Goal: Task Accomplishment & Management: Manage account settings

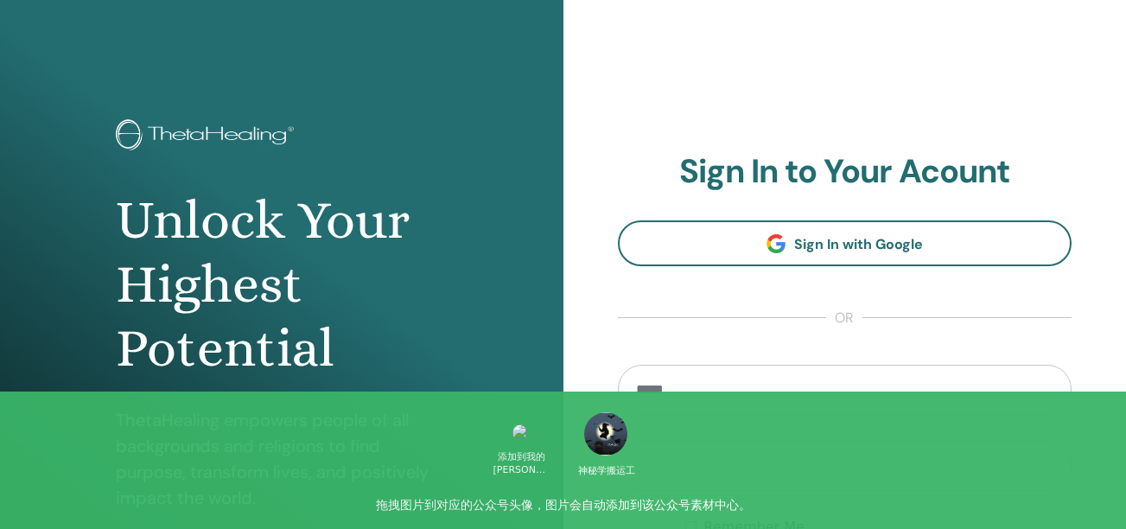
scroll to position [301, 0]
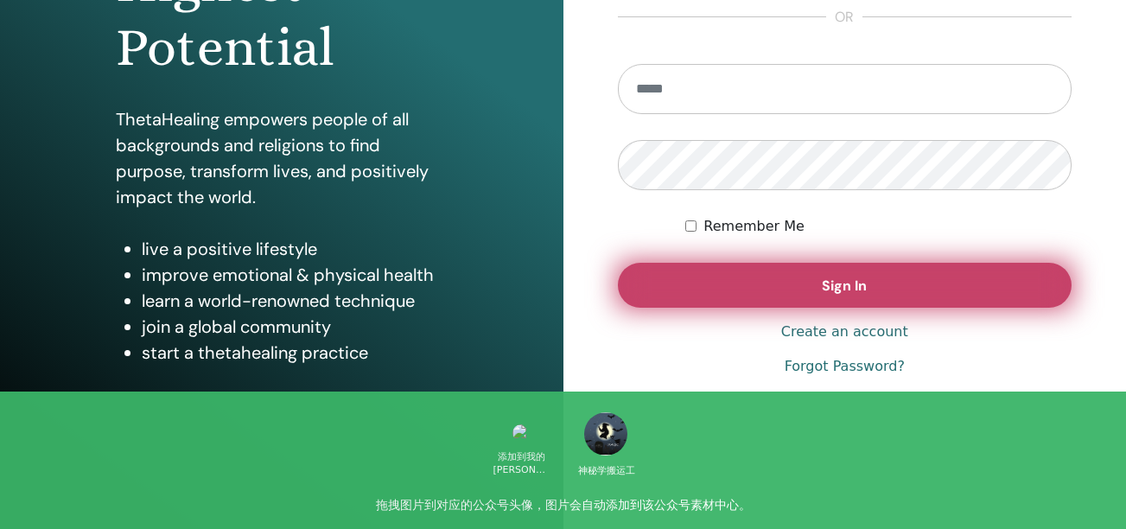
type input "**********"
click at [714, 275] on button "Sign In" at bounding box center [845, 285] width 454 height 45
click at [794, 301] on button "Sign In" at bounding box center [845, 285] width 454 height 45
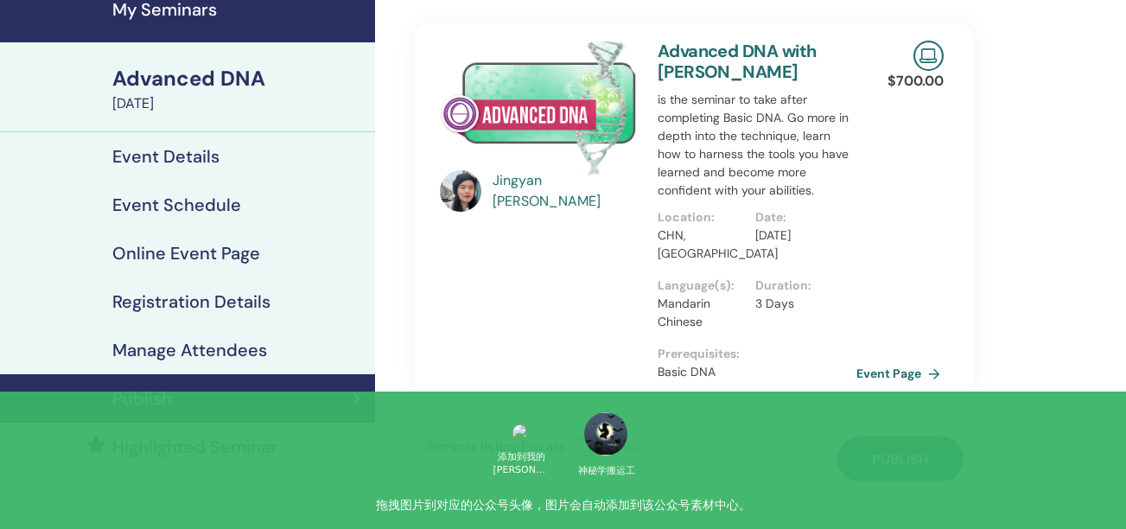
scroll to position [79, 0]
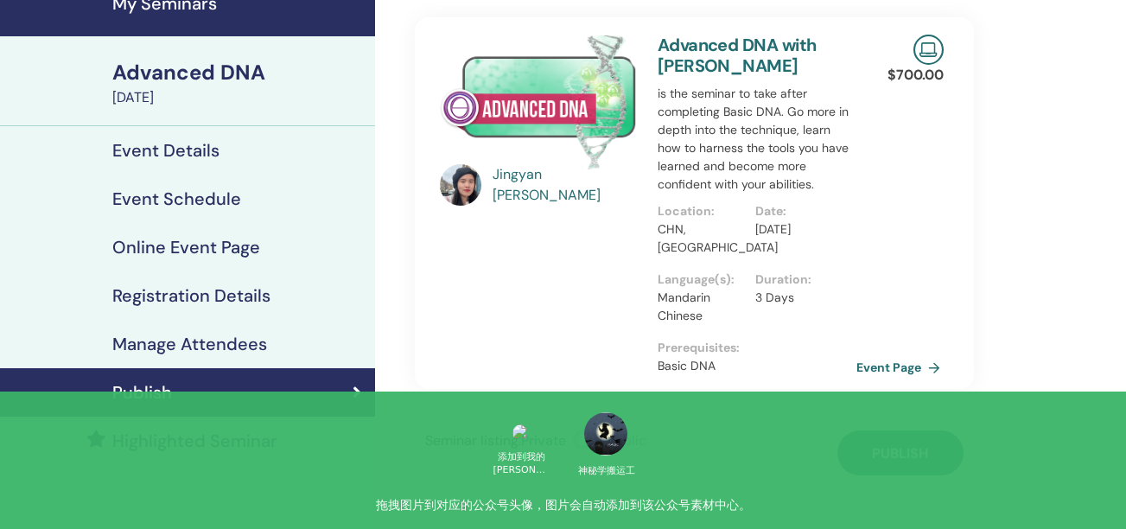
click at [901, 444] on span "Publish" at bounding box center [900, 453] width 56 height 18
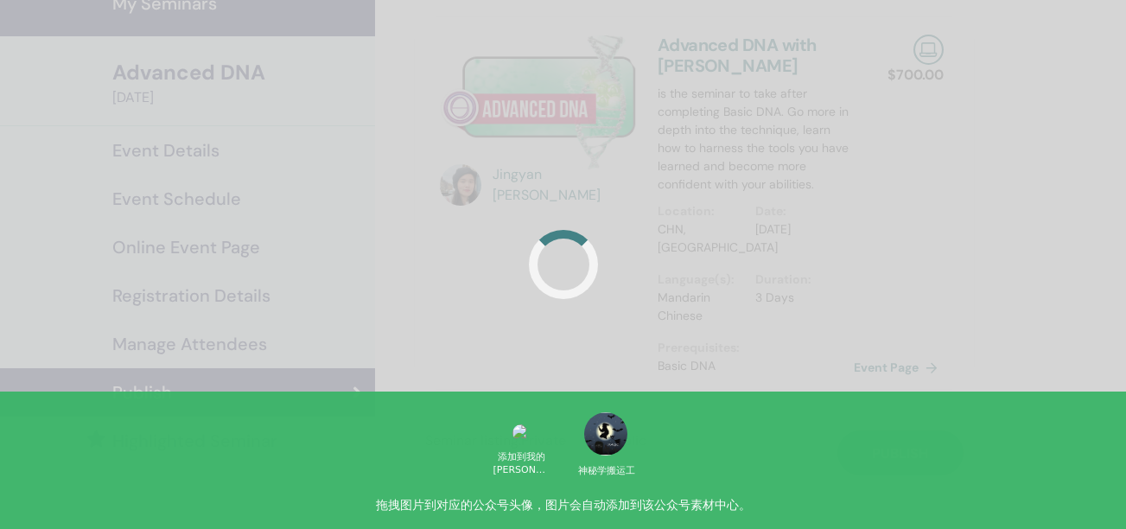
scroll to position [0, 0]
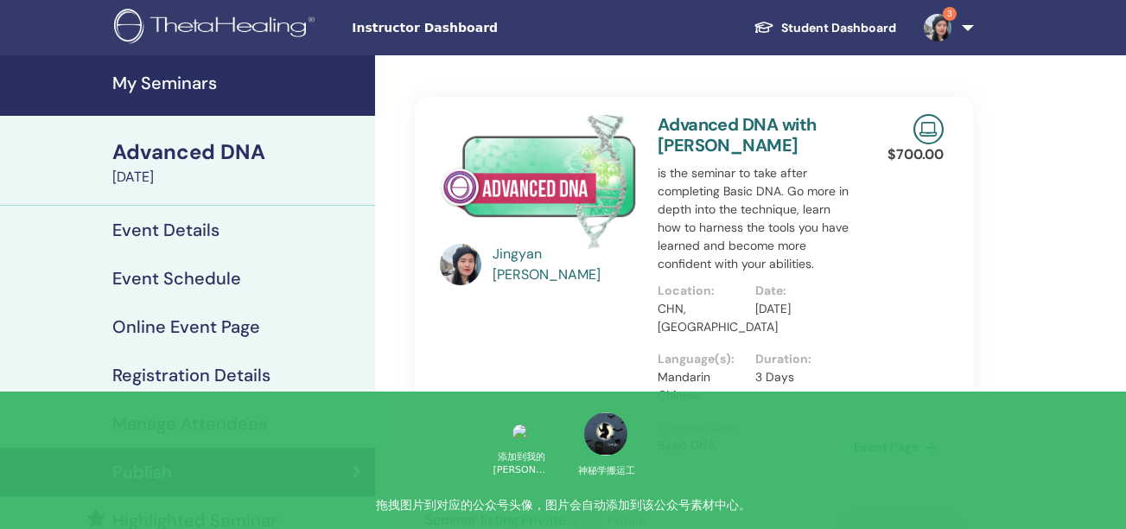
click at [189, 100] on link "My Seminars" at bounding box center [187, 85] width 375 height 60
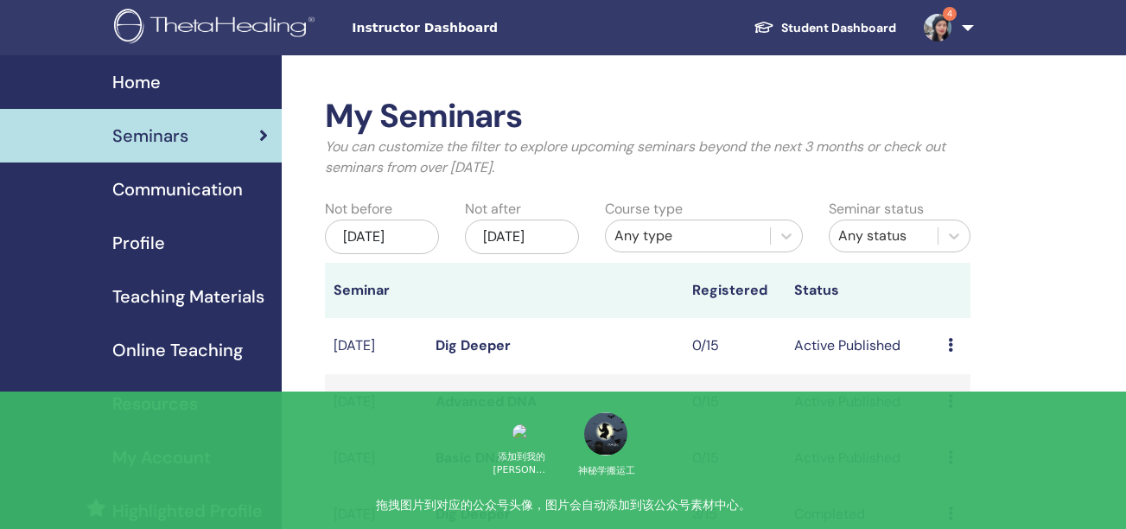
click at [473, 351] on td "Dig Deeper" at bounding box center [555, 346] width 257 height 56
click at [473, 354] on link "Dig Deeper" at bounding box center [472, 345] width 75 height 18
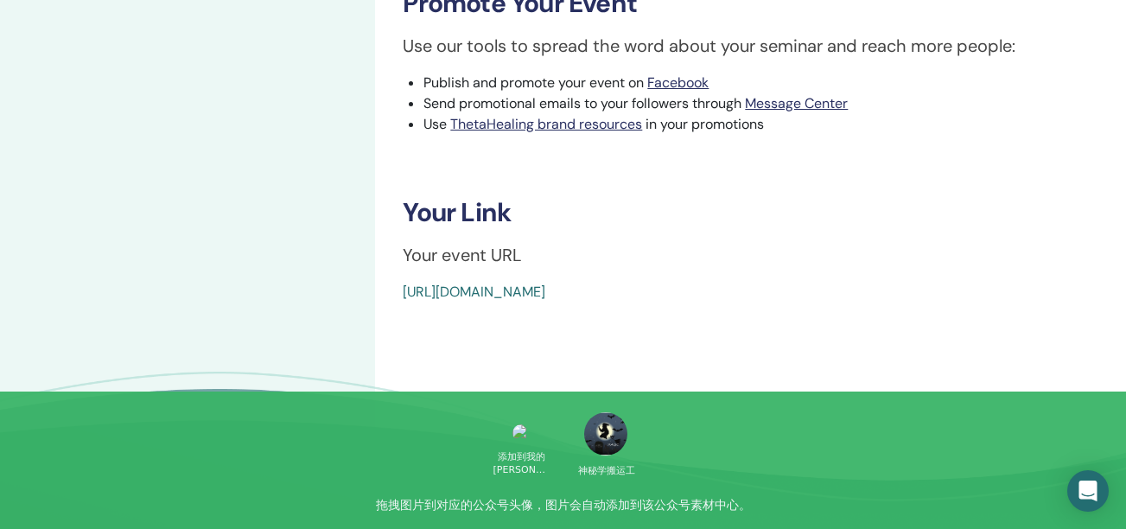
scroll to position [555, 0]
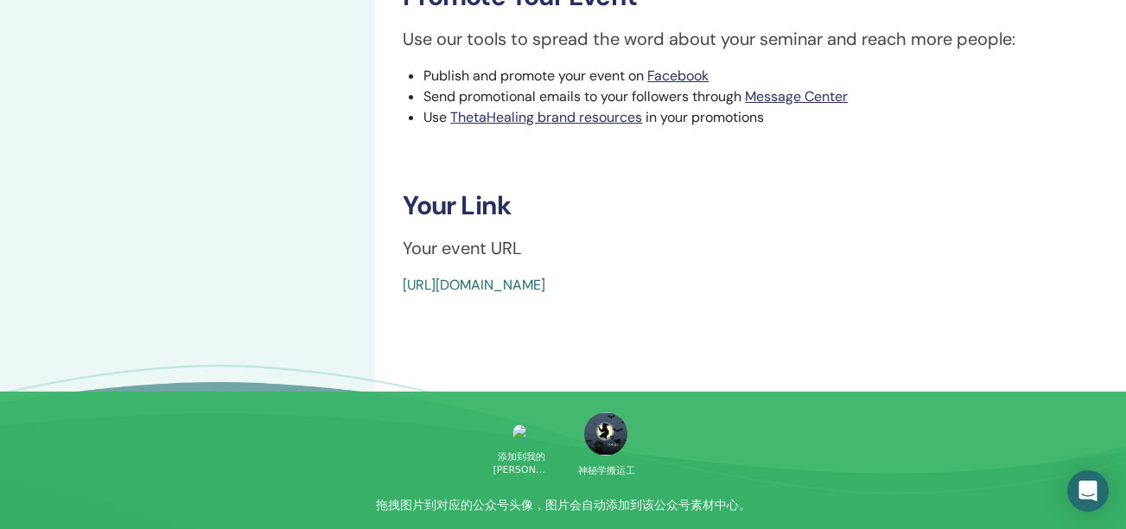
click at [545, 283] on link "[URL][DOMAIN_NAME]" at bounding box center [474, 285] width 143 height 18
